Goal: Transaction & Acquisition: Download file/media

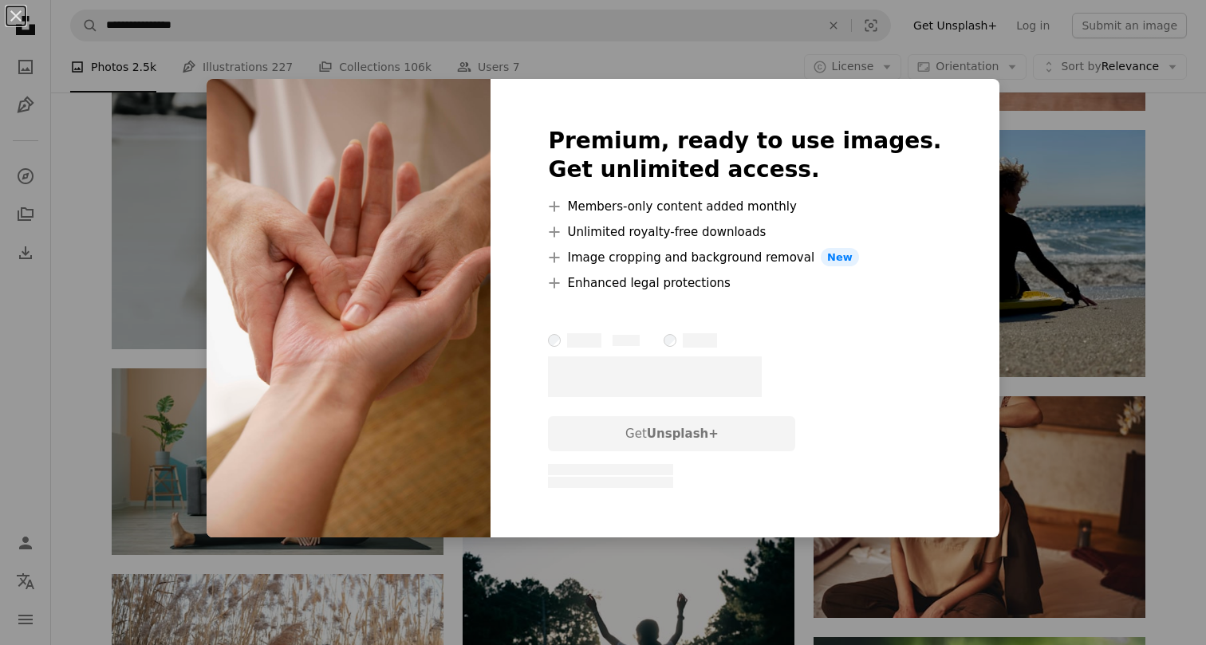
scroll to position [30714, 0]
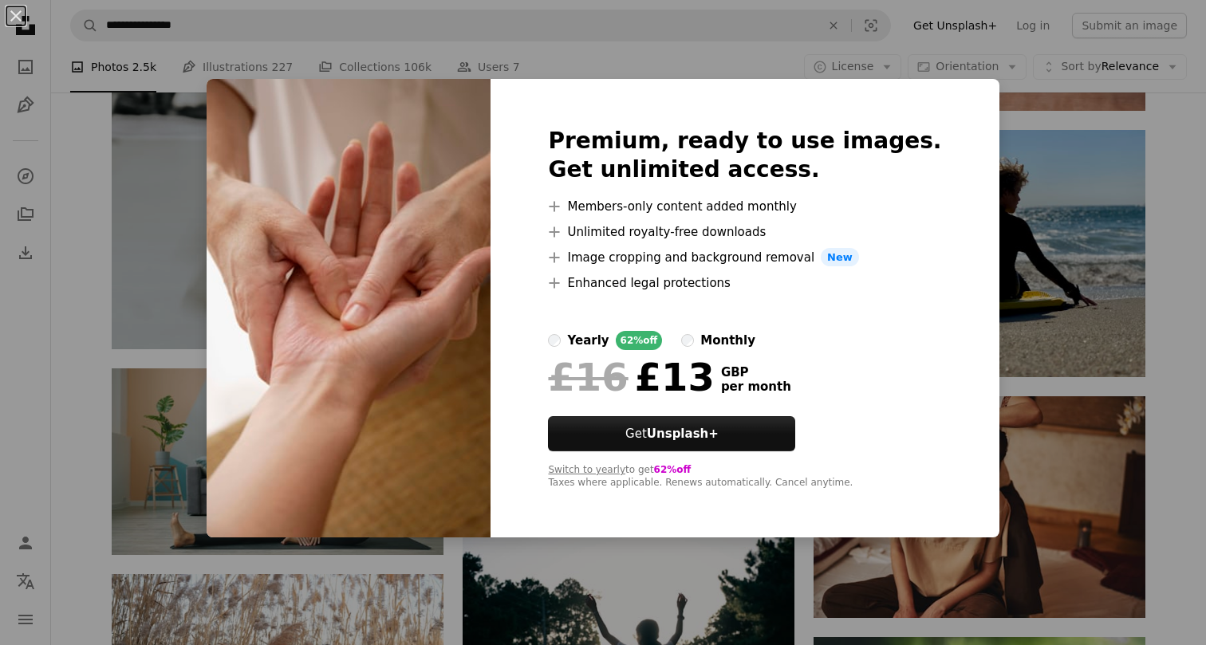
click at [967, 327] on div "An X shape Premium, ready to use images. Get unlimited access. A plus sign Memb…" at bounding box center [603, 322] width 1206 height 645
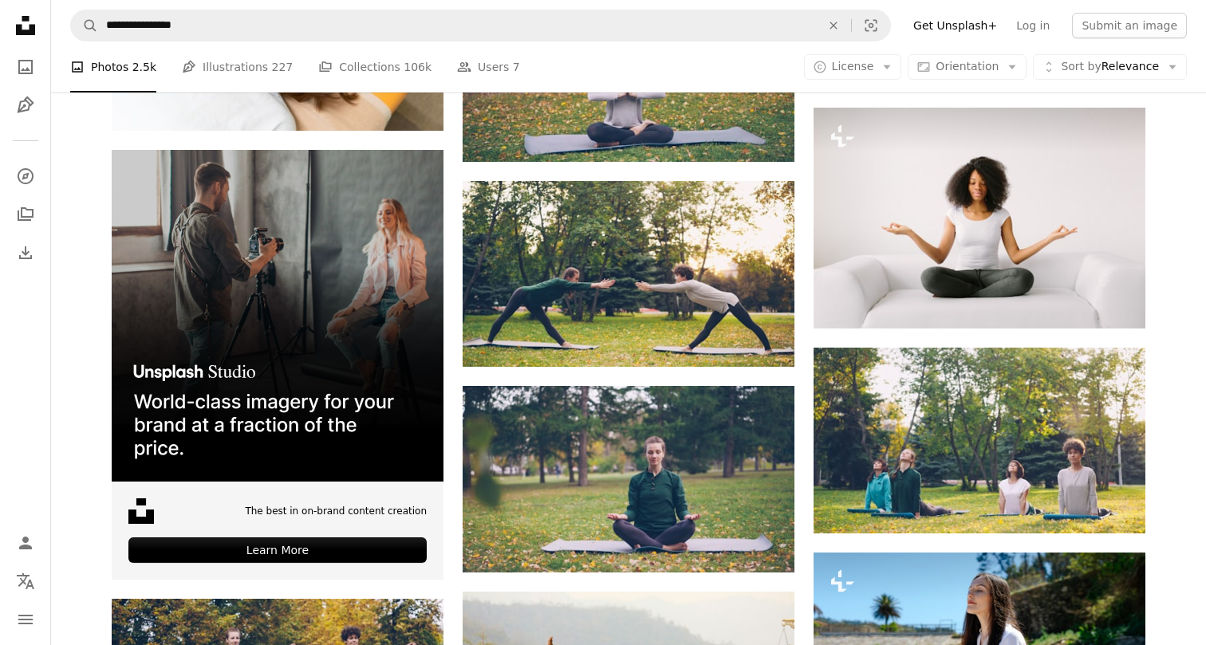
scroll to position [1897, 0]
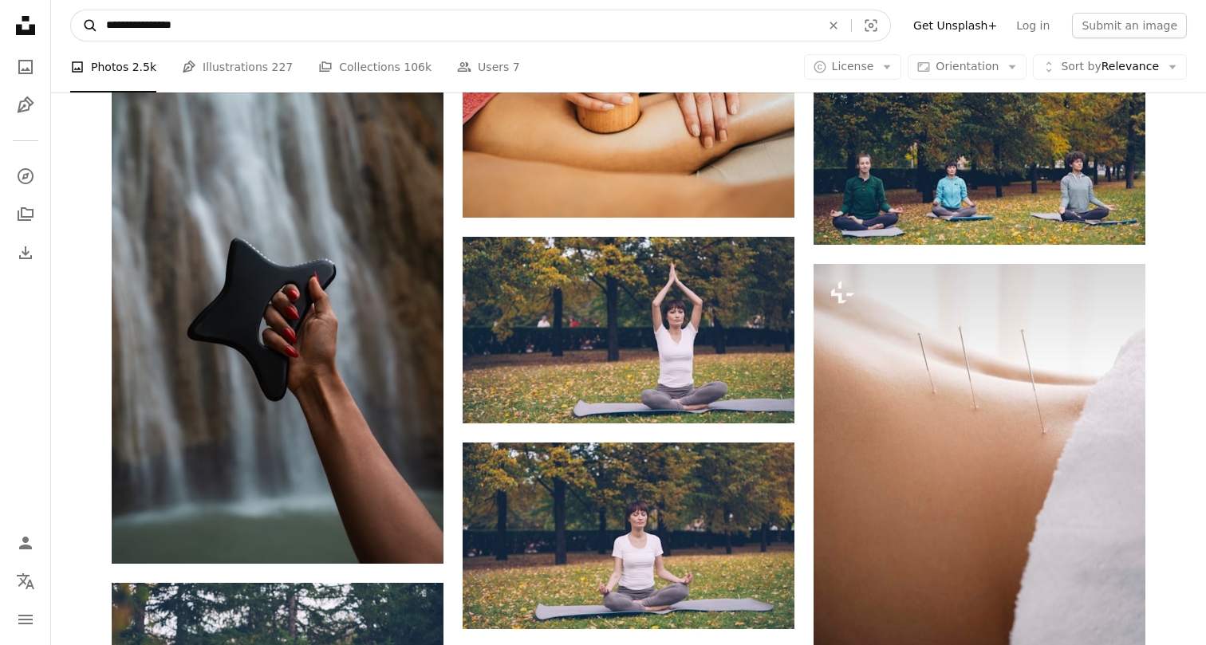
drag, startPoint x: 105, startPoint y: 27, endPoint x: 72, endPoint y: 23, distance: 33.7
click at [71, 24] on form "**********" at bounding box center [480, 26] width 821 height 32
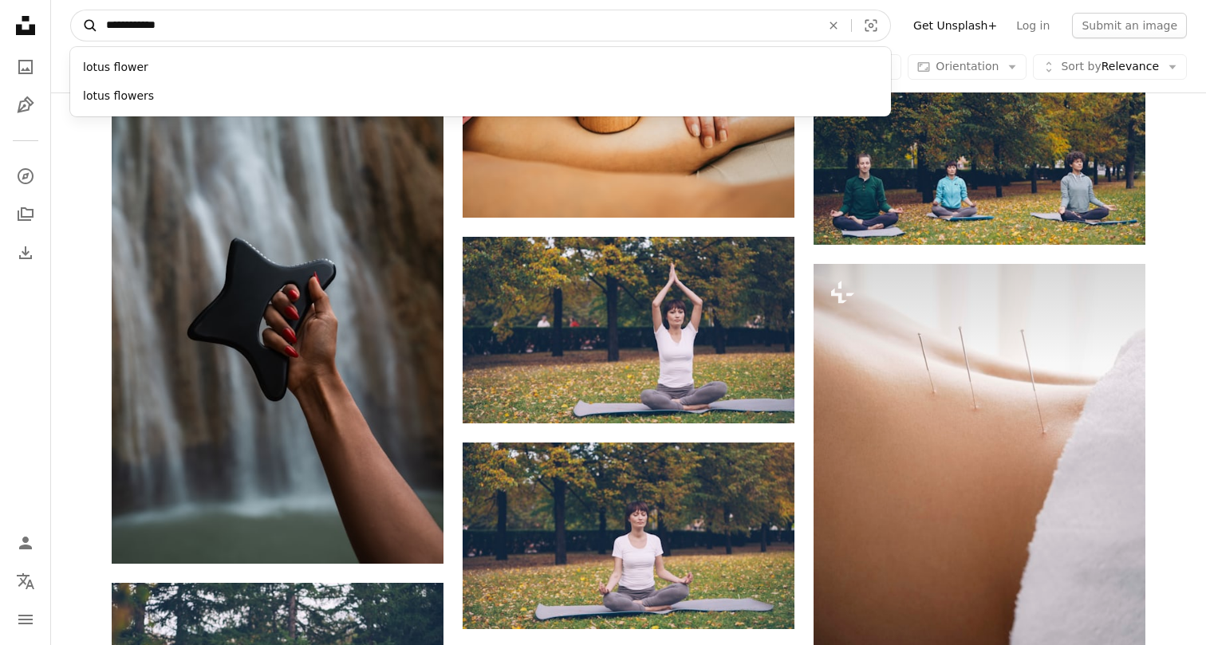
type input "**********"
click at [85, 26] on button "A magnifying glass" at bounding box center [84, 25] width 27 height 30
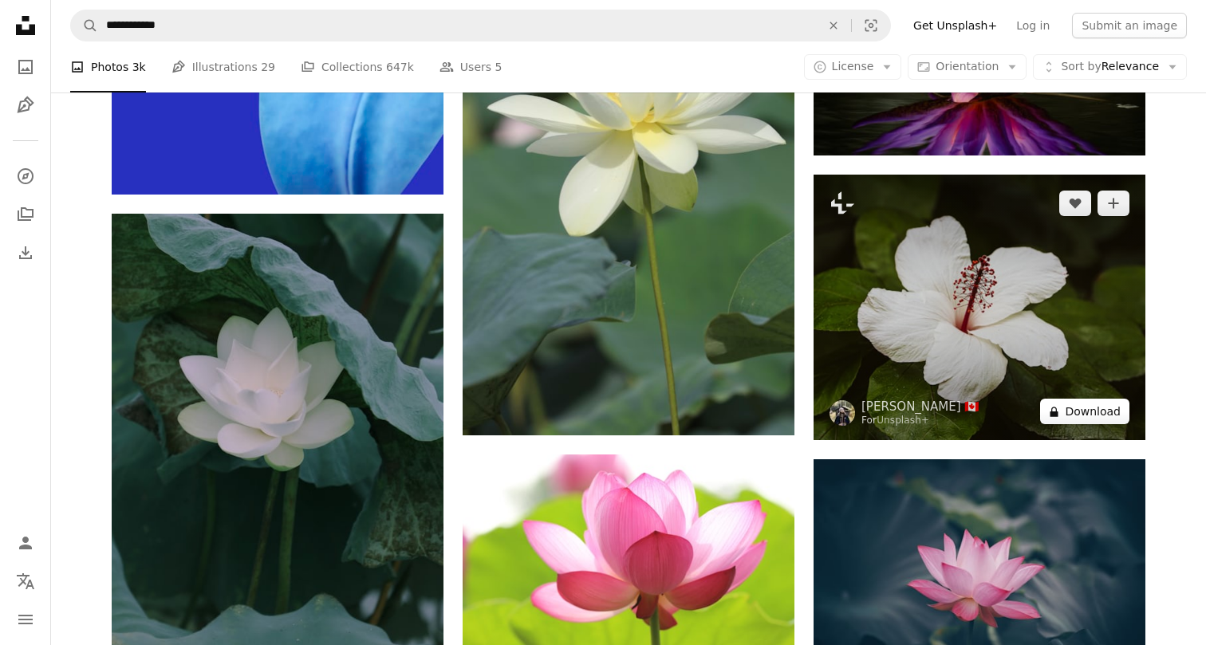
click at [1100, 407] on button "A lock Download" at bounding box center [1084, 412] width 89 height 26
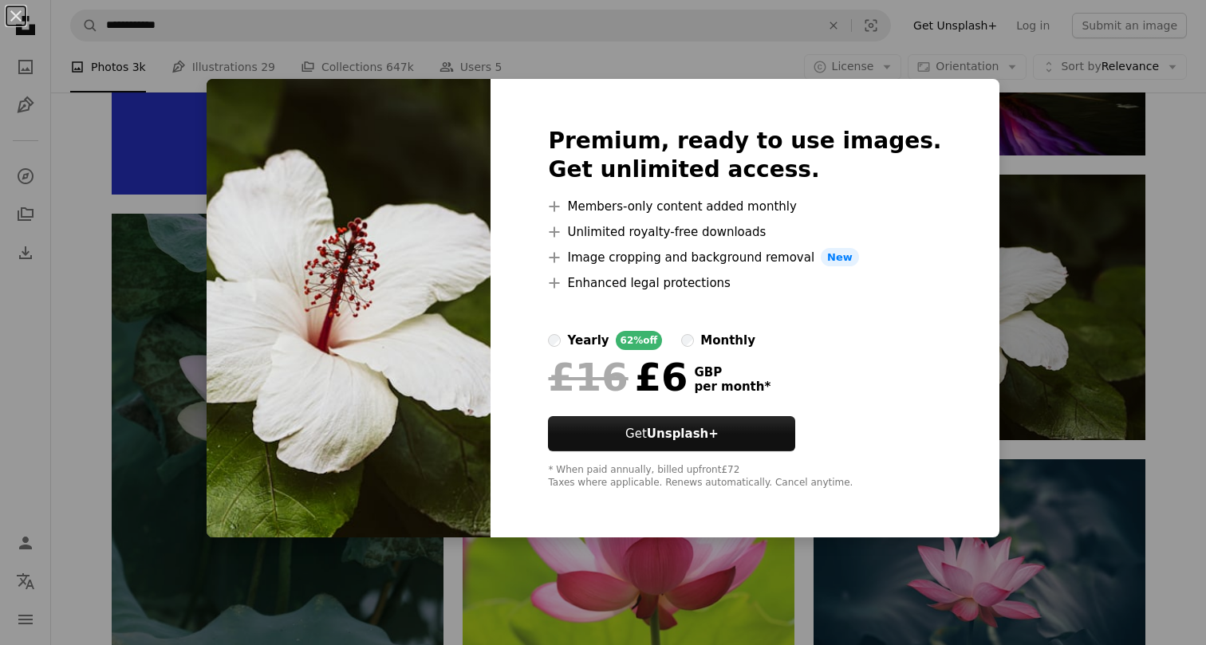
click at [959, 195] on div "Premium, ready to use images. Get unlimited access. A plus sign Members-only co…" at bounding box center [745, 309] width 508 height 460
click at [1000, 184] on div "An X shape Premium, ready to use images. Get unlimited access. A plus sign Memb…" at bounding box center [603, 322] width 1206 height 645
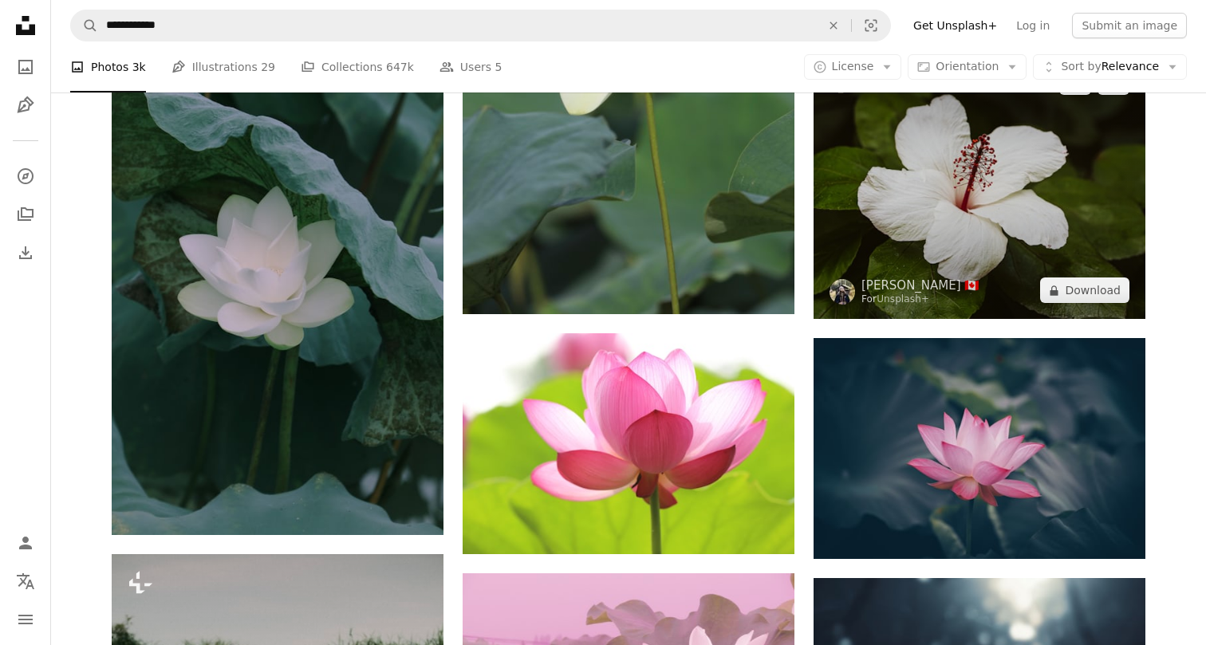
scroll to position [12199, 0]
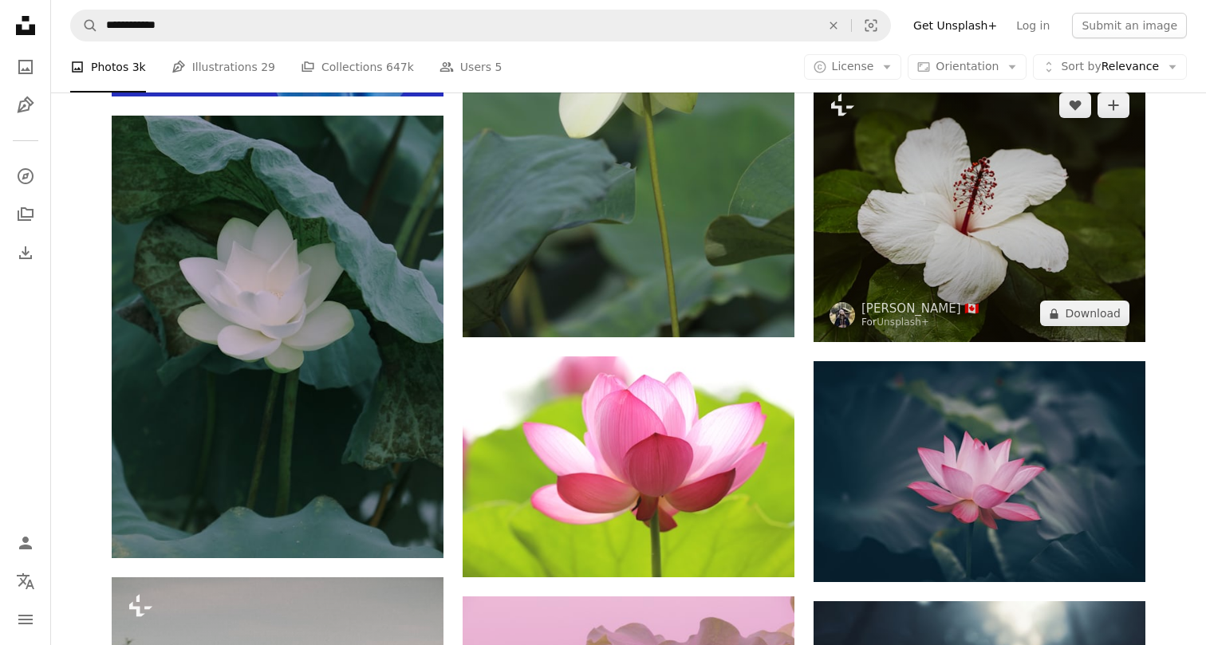
click at [969, 239] on img at bounding box center [980, 210] width 332 height 266
